Goal: Information Seeking & Learning: Learn about a topic

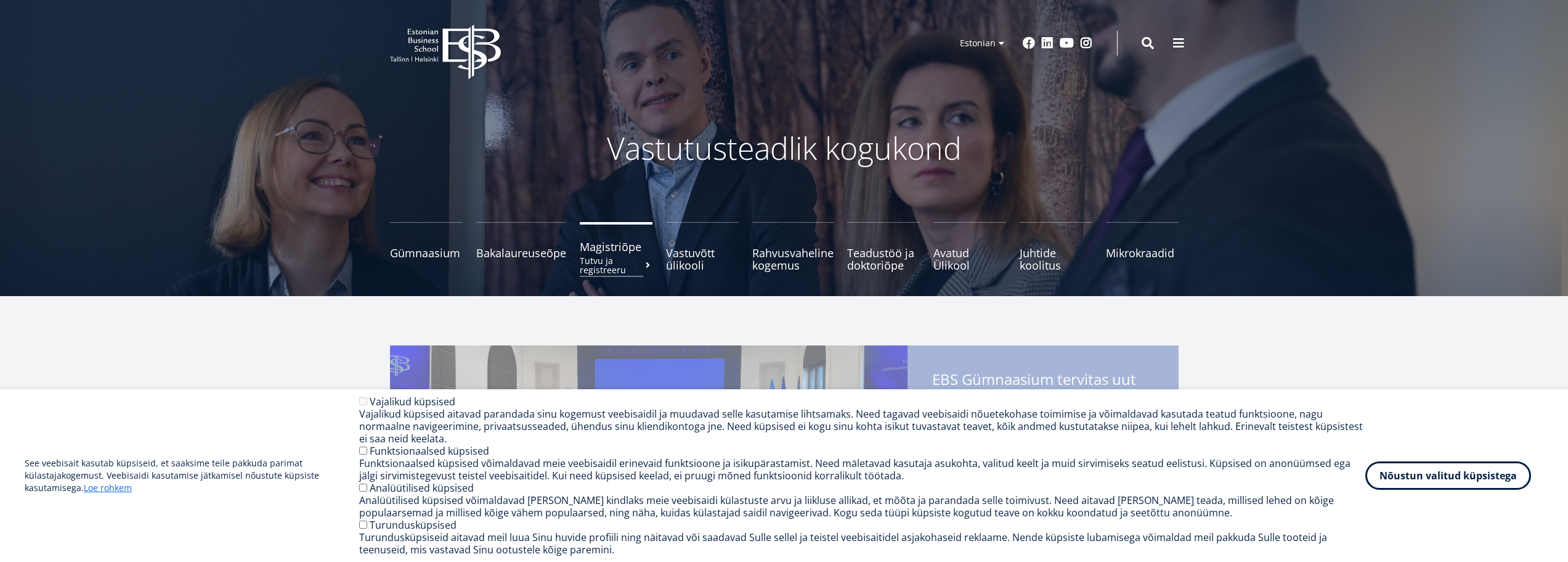
click at [603, 252] on span "Magistriõpe Tutvu ja registreeru" at bounding box center [615, 246] width 73 height 12
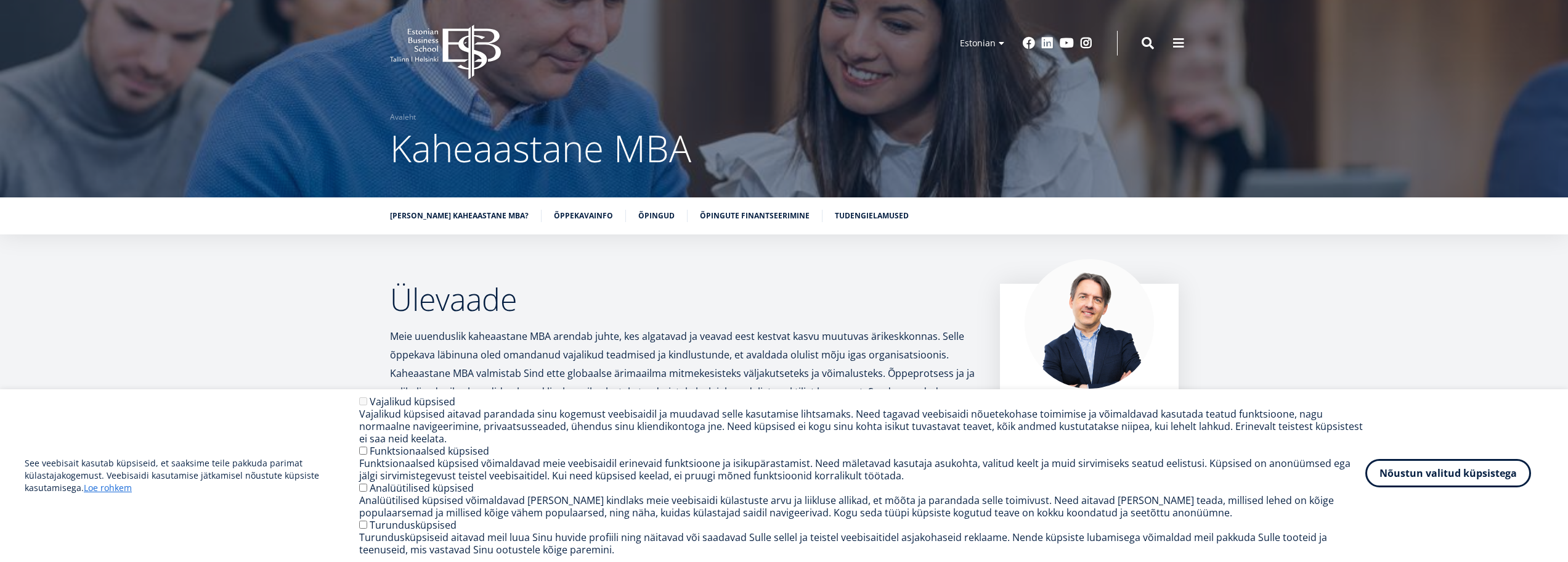
click at [1441, 474] on button "Nõustun valitud küpsistega" at bounding box center [1448, 473] width 166 height 28
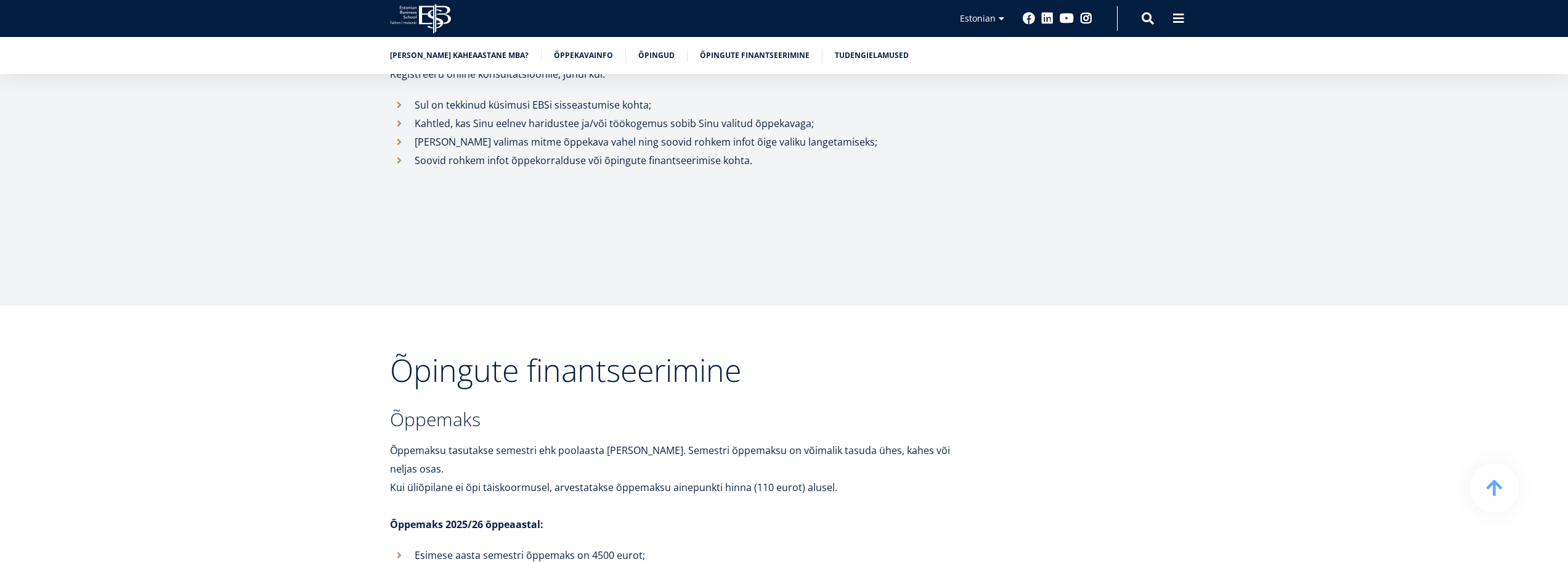
scroll to position [4119, 0]
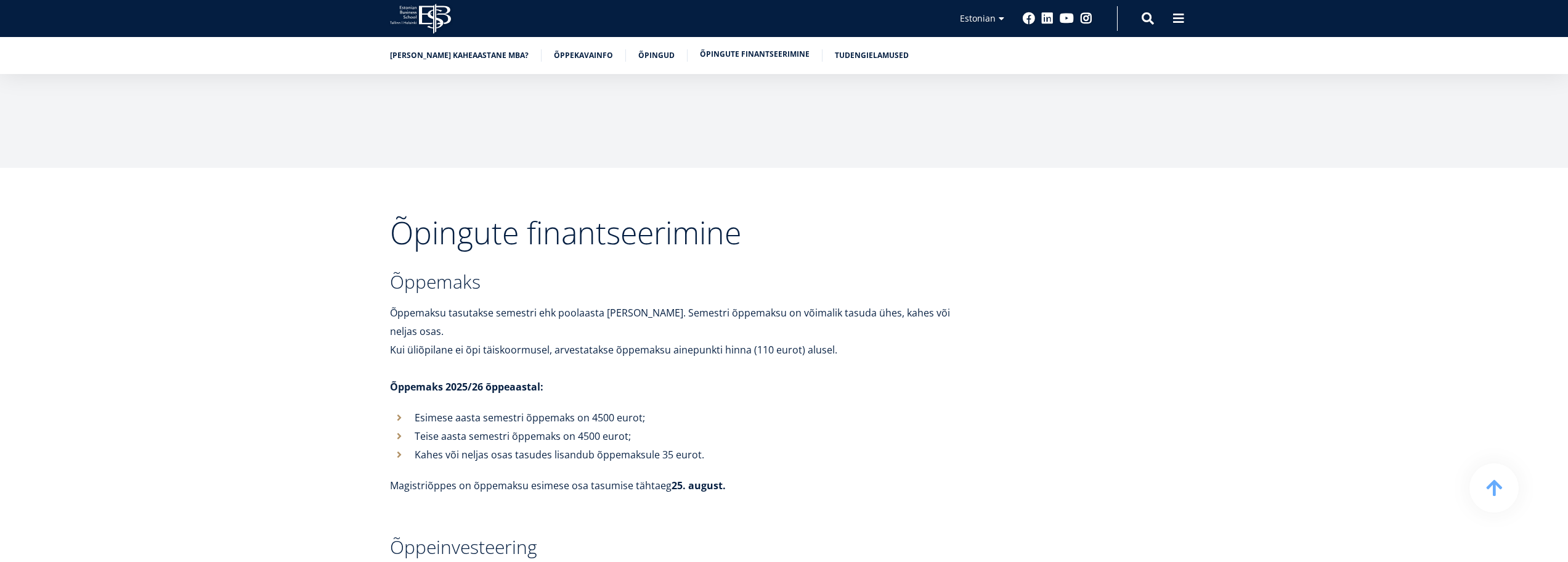
click at [757, 55] on link "Õpingute finantseerimine" at bounding box center [754, 54] width 110 height 12
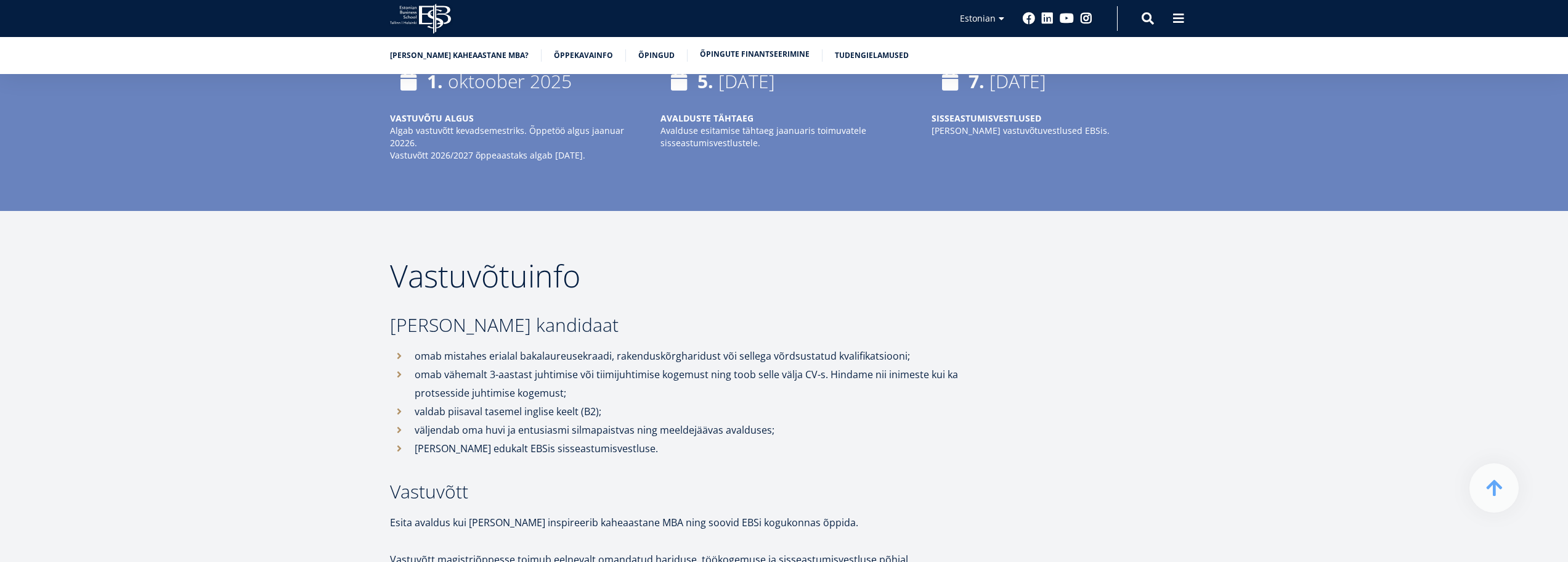
scroll to position [2761, 0]
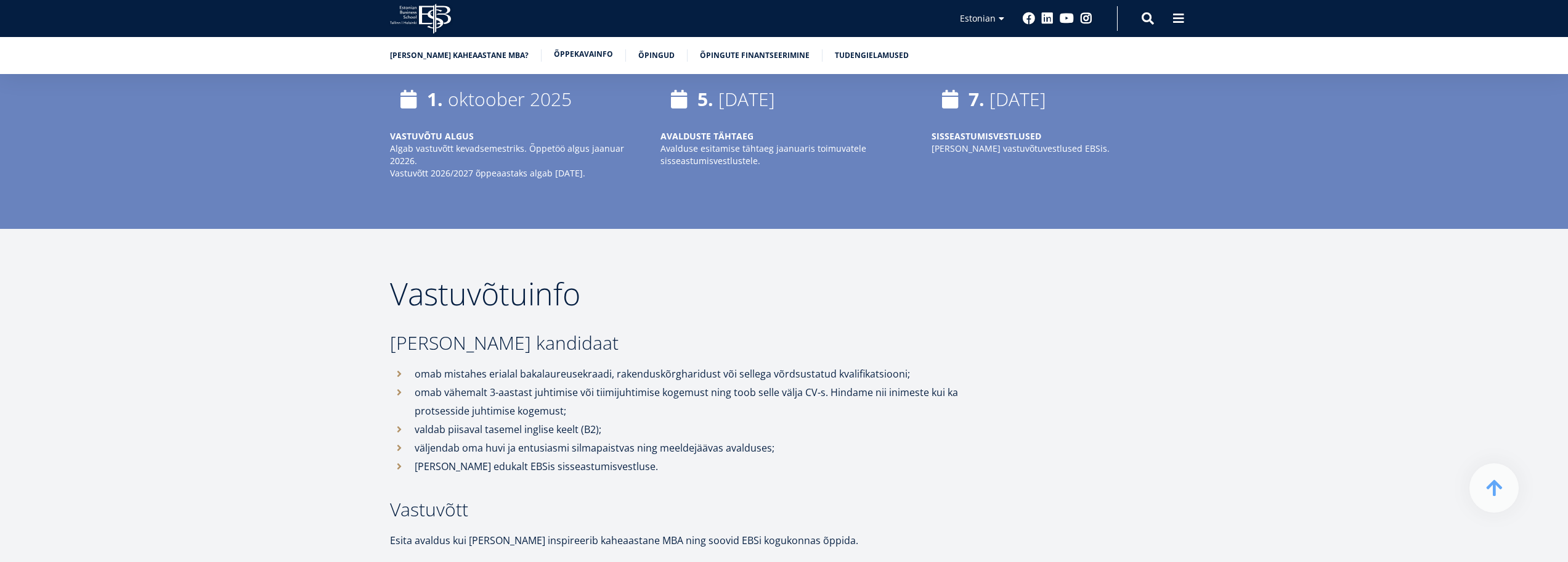
click at [584, 53] on link "Õppekavainfo" at bounding box center [583, 54] width 59 height 12
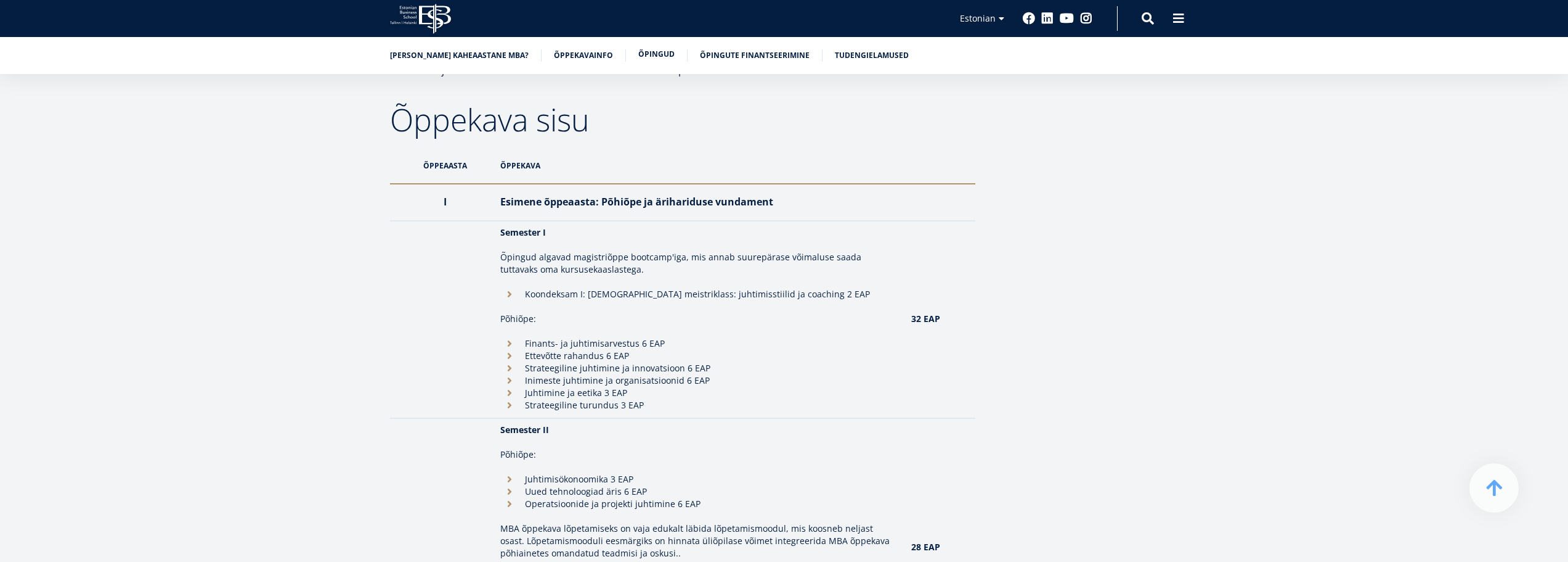
click at [646, 55] on link "Õpingud" at bounding box center [657, 54] width 37 height 12
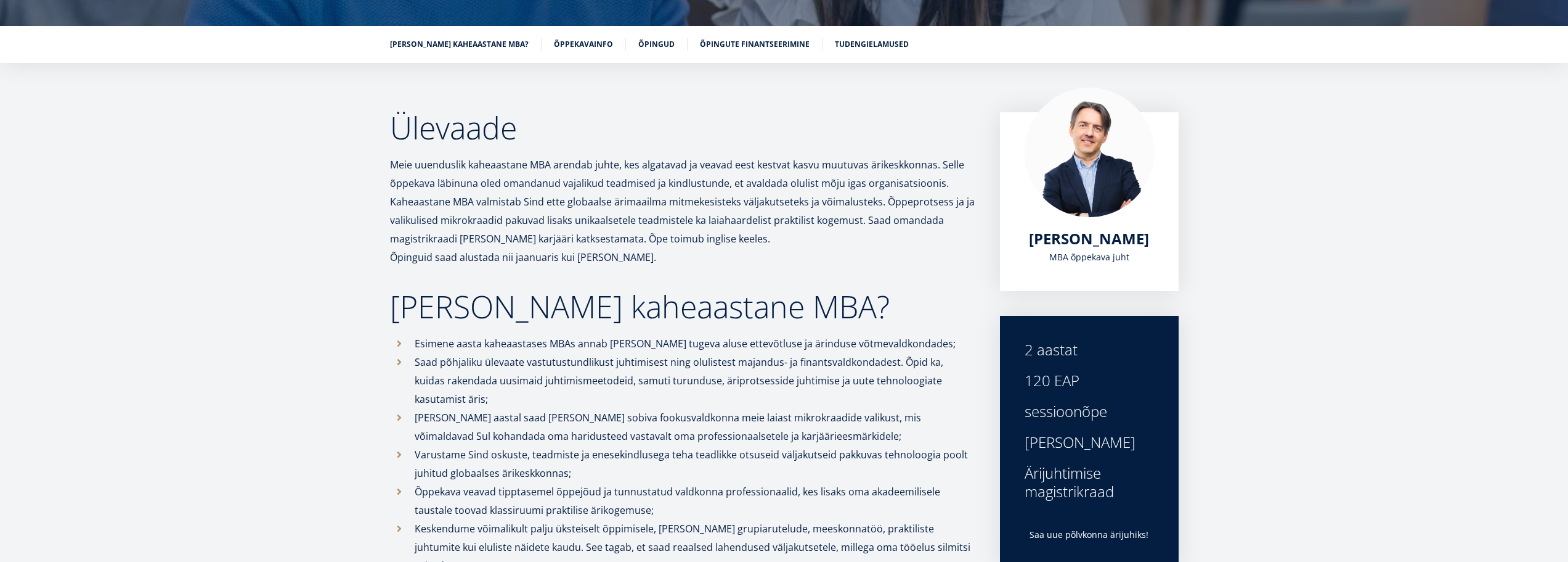
scroll to position [164, 0]
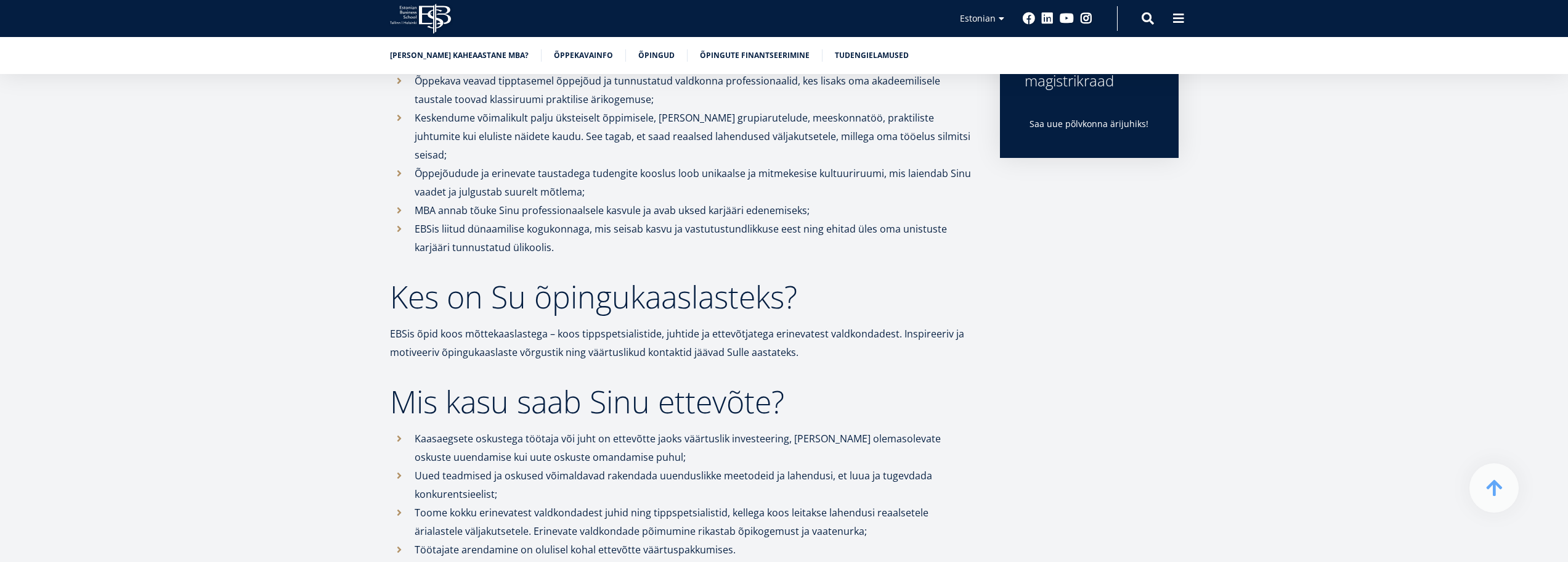
scroll to position [583, 0]
click at [559, 52] on link "Õppekavainfo" at bounding box center [583, 54] width 59 height 12
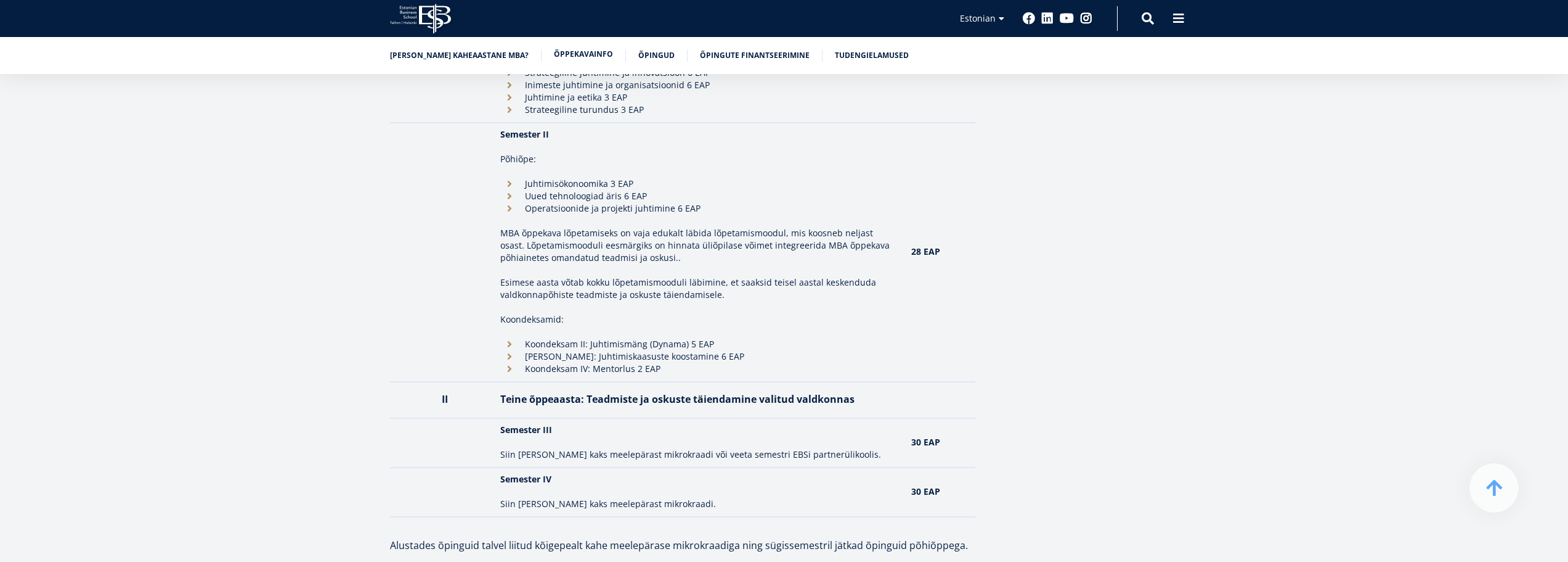
scroll to position [1357, 0]
click at [421, 10] on icon at bounding box center [434, 19] width 32 height 30
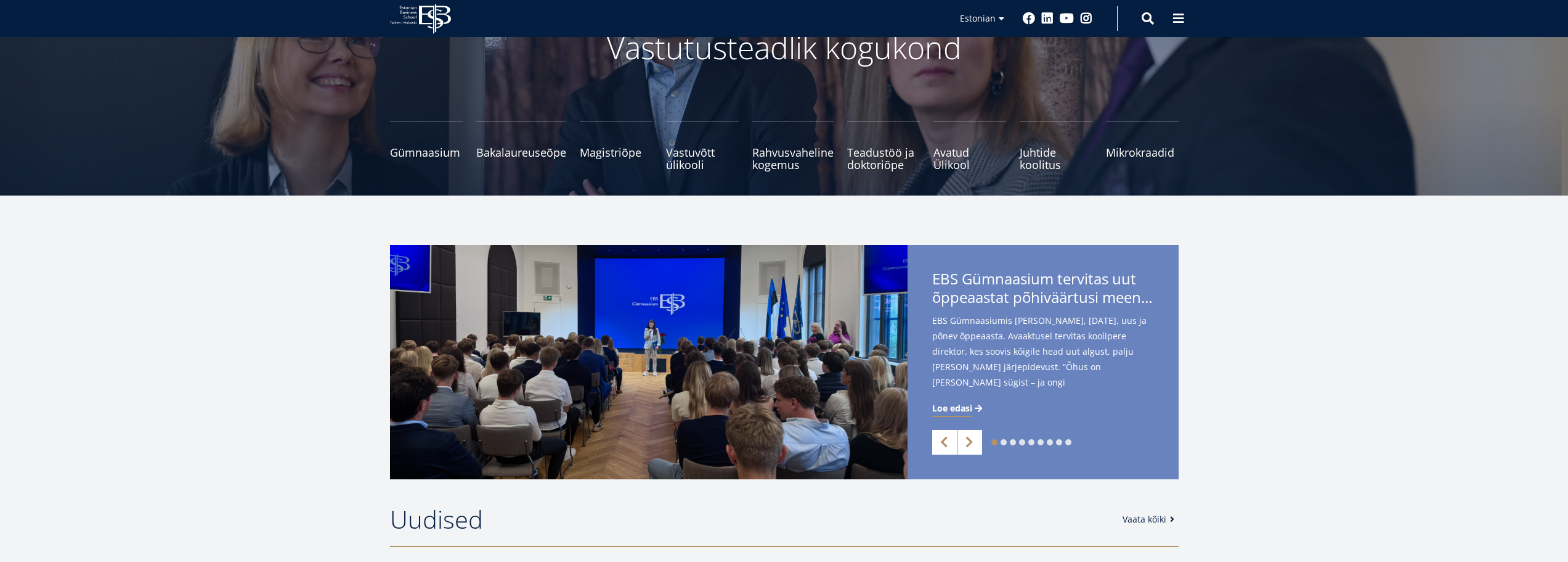
scroll to position [99, 0]
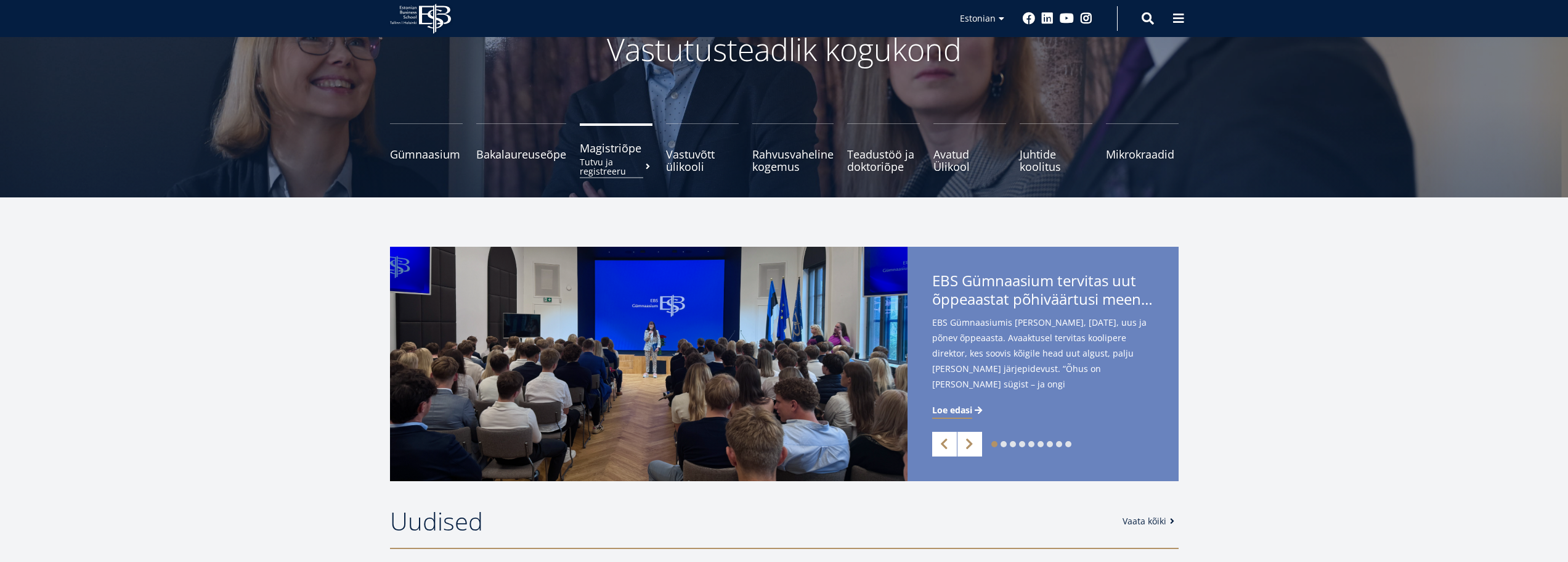
click at [592, 153] on span "Magistriõpe Tutvu ja registreeru" at bounding box center [615, 147] width 73 height 12
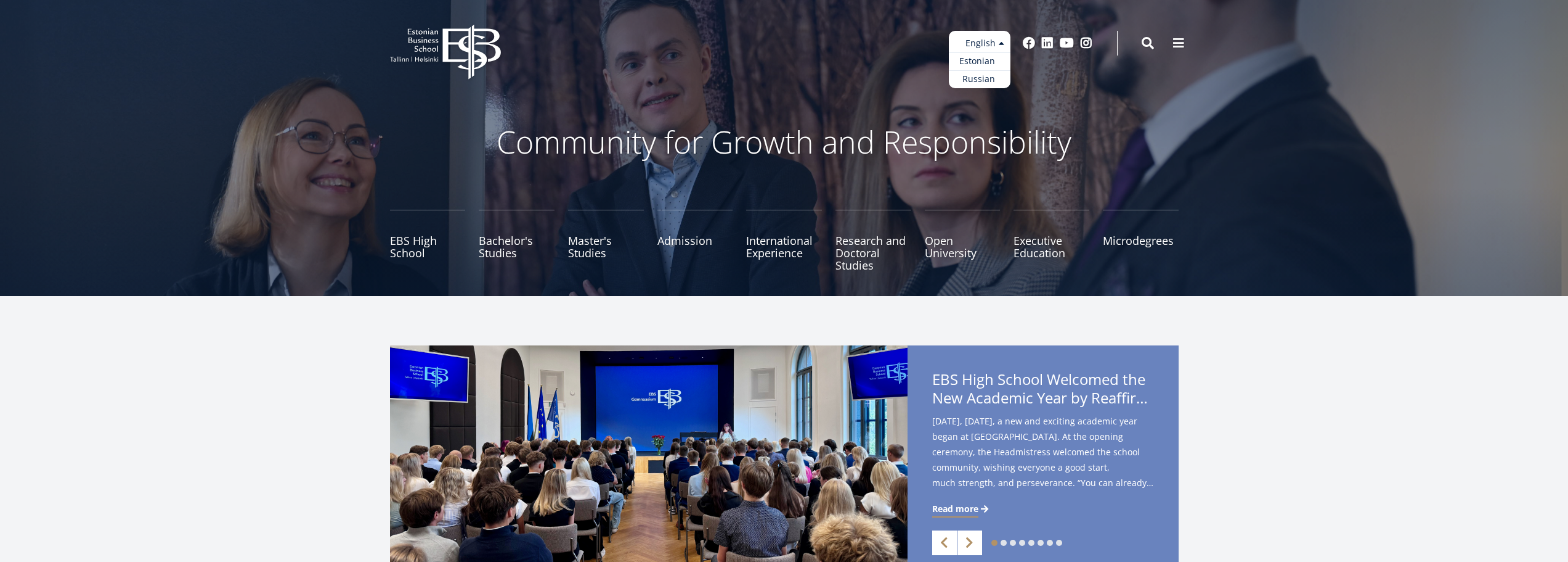
click at [981, 61] on link "Estonian" at bounding box center [980, 61] width 61 height 18
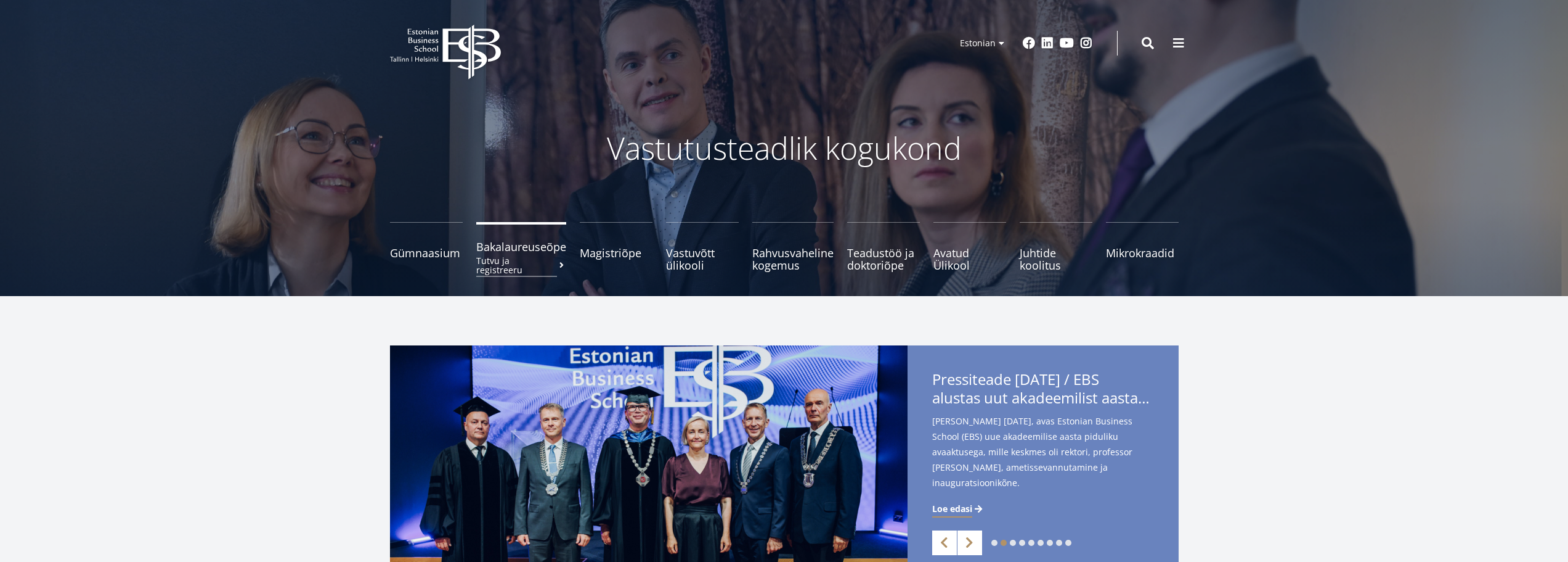
click at [525, 256] on small "Tutvu ja registreeru" at bounding box center [521, 265] width 90 height 19
